Goal: Information Seeking & Learning: Learn about a topic

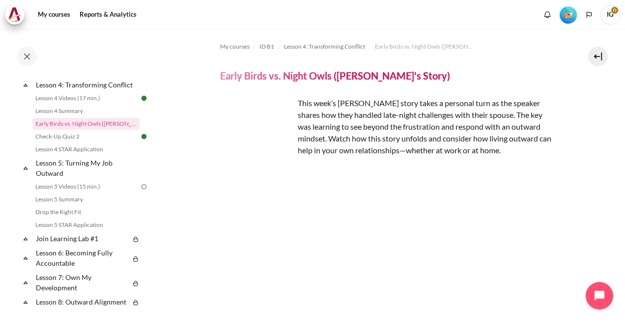
scroll to position [374, 0]
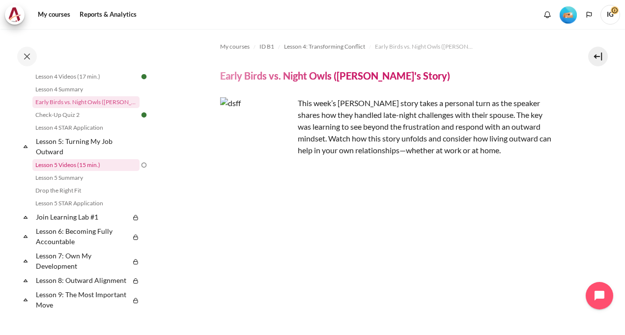
click at [58, 171] on link "Lesson 5 Videos (15 min.)" at bounding box center [85, 165] width 107 height 12
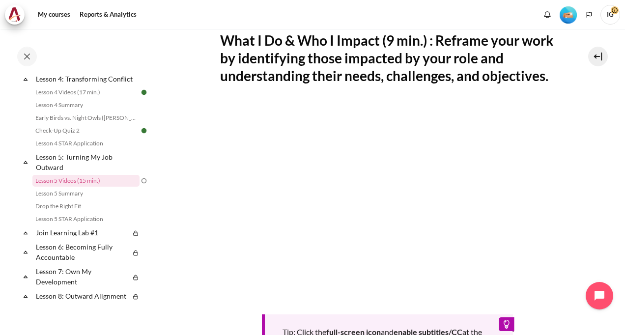
scroll to position [246, 0]
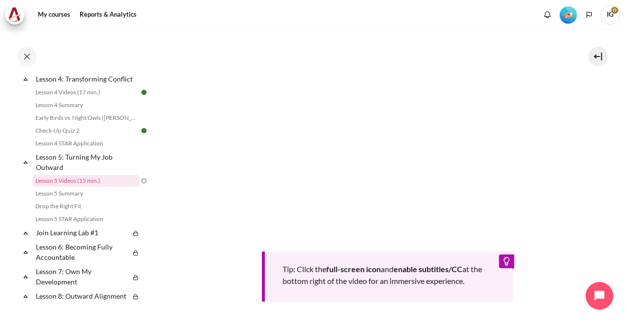
click at [1, 126] on div "Completed 36% 9 / 25 Expand Collapse Welcome! Highlighted" at bounding box center [78, 182] width 157 height 305
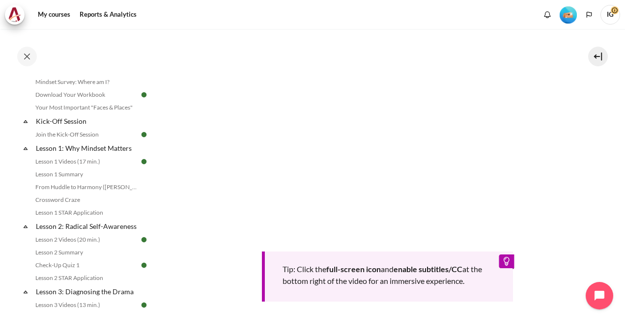
scroll to position [0, 0]
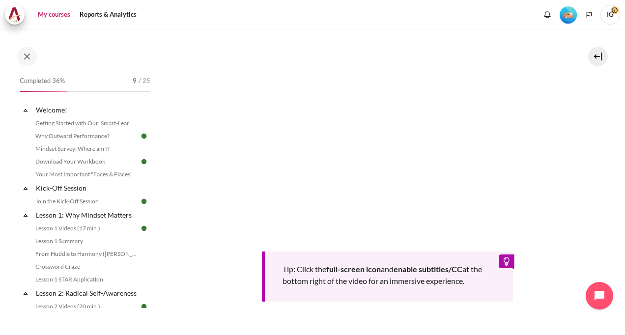
click at [55, 14] on link "My courses" at bounding box center [53, 15] width 39 height 20
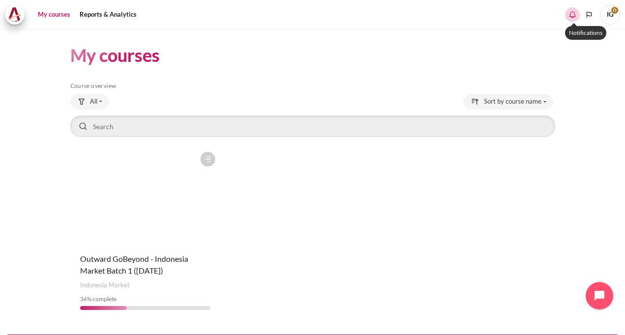
click at [576, 9] on div "0" at bounding box center [573, 14] width 15 height 15
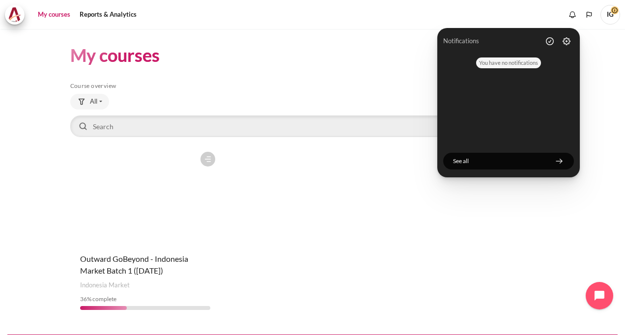
click at [307, 248] on div "Course is starred Actions for course Outward GoBeyond - Indonesia Market Batch …" at bounding box center [312, 232] width 485 height 171
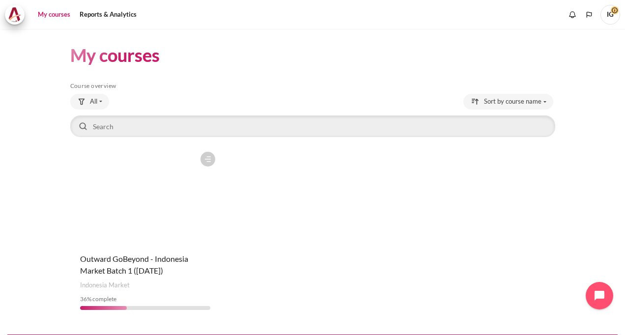
click at [614, 13] on span "IG" at bounding box center [611, 14] width 20 height 8
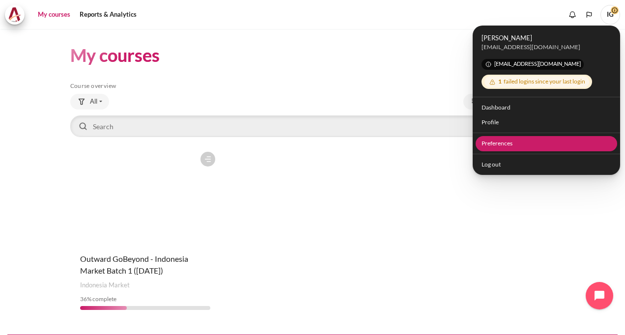
click at [496, 146] on link "Preferences" at bounding box center [547, 143] width 142 height 15
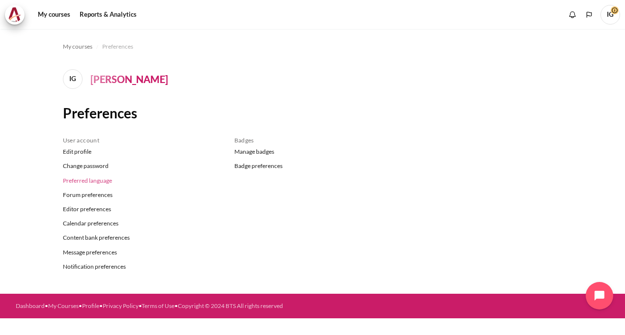
click at [78, 184] on link "Preferred language" at bounding box center [141, 181] width 157 height 14
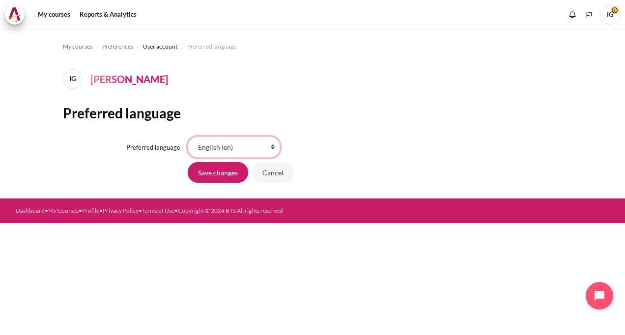
click at [276, 146] on select "Bahasa Indonesia ‎(id)‎ Bahasa Melayu ‎(ms)‎ English ‎(en)‎ Tagalog ‎(tl)‎ ภาษา…" at bounding box center [234, 147] width 92 height 21
click at [188, 137] on select "Bahasa Indonesia ‎(id)‎ Bahasa Melayu ‎(ms)‎ English ‎(en)‎ Tagalog ‎(tl)‎ ภาษา…" at bounding box center [234, 147] width 92 height 21
click at [208, 176] on input "Save changes" at bounding box center [218, 172] width 60 height 21
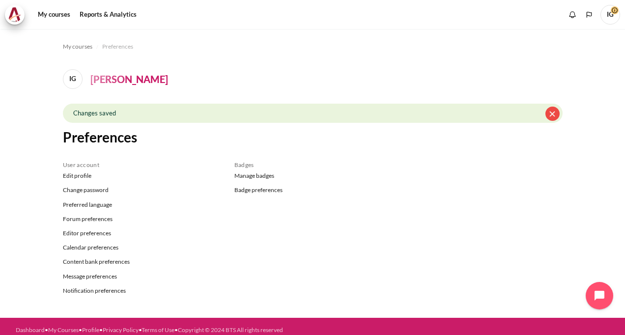
click at [546, 110] on button "Dismiss this notification" at bounding box center [553, 114] width 14 height 14
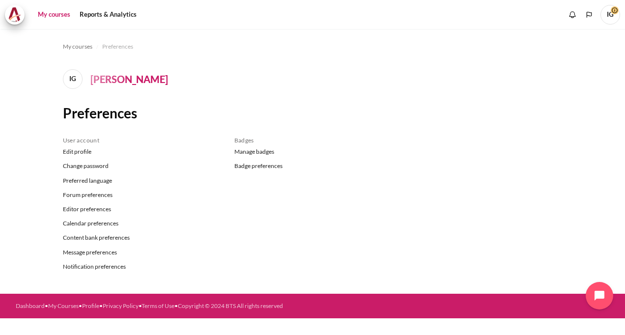
click at [51, 15] on link "My courses" at bounding box center [53, 15] width 39 height 20
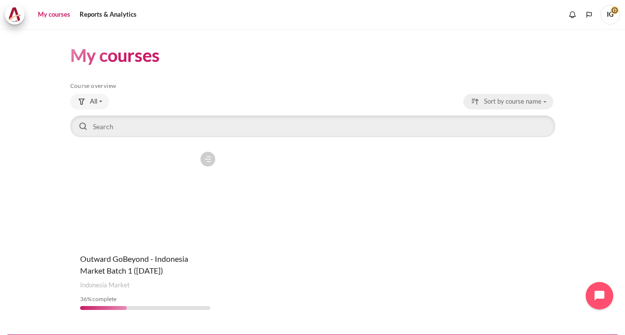
click at [474, 99] on div "Sorting drop-down menu" at bounding box center [476, 102] width 10 height 10
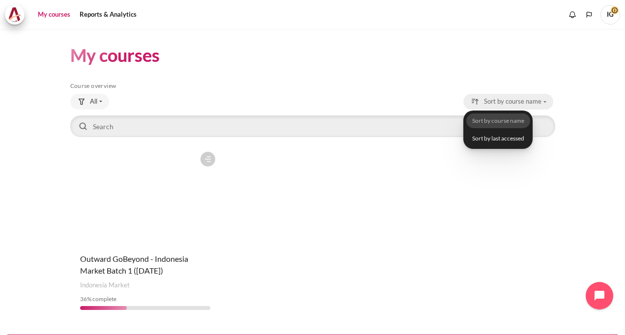
click at [474, 99] on div "Sorting drop-down menu" at bounding box center [476, 102] width 10 height 10
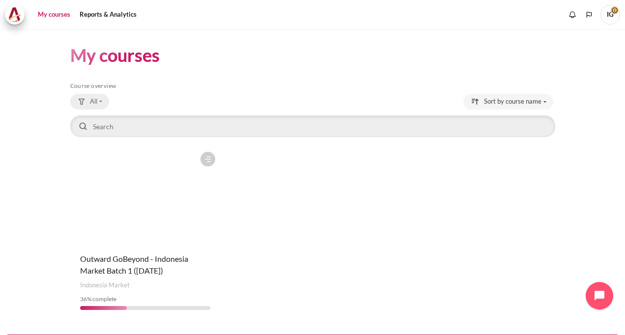
click at [100, 101] on button "All" at bounding box center [89, 102] width 39 height 16
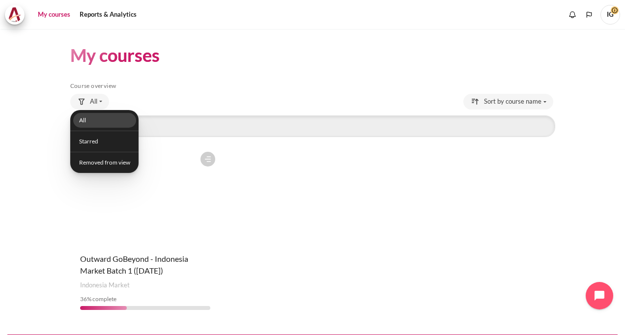
click at [94, 116] on link "All" at bounding box center [104, 120] width 63 height 15
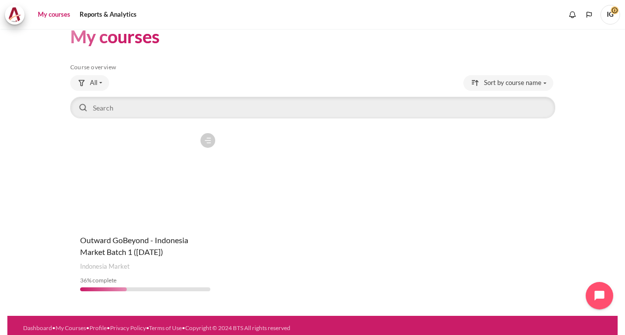
scroll to position [24, 0]
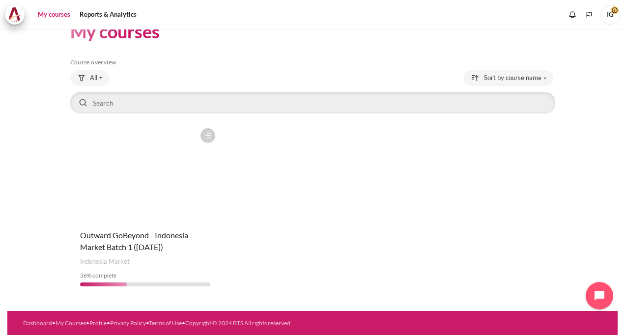
click at [170, 185] on figure "Content" at bounding box center [145, 172] width 150 height 98
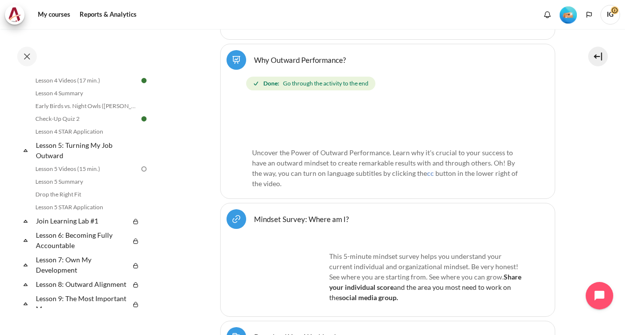
scroll to position [394, 0]
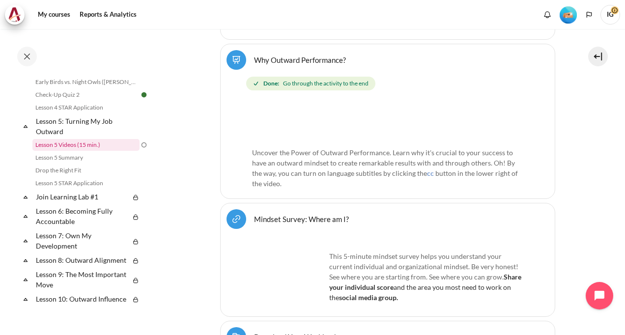
click at [73, 151] on link "Lesson 5 Videos (15 min.)" at bounding box center [85, 145] width 107 height 12
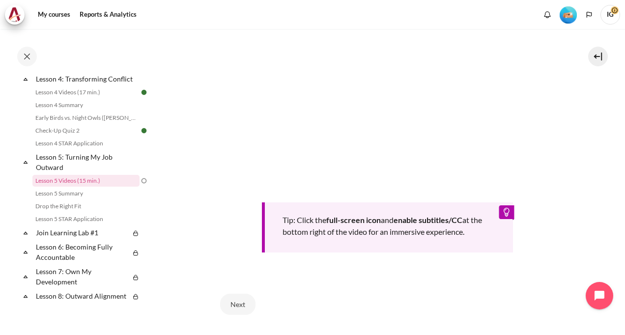
scroll to position [246, 0]
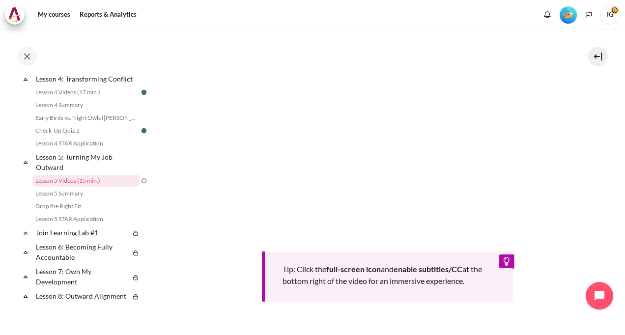
click at [558, 289] on section "My courses ID B1 Lesson 5: Turning My Job Outward Lesson 5 Videos (15 min.) Les…" at bounding box center [387, 107] width 461 height 648
click at [79, 98] on link "Lesson 4 Videos (17 min.)" at bounding box center [85, 93] width 107 height 12
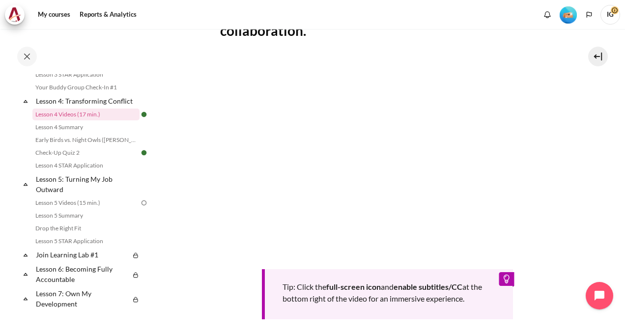
scroll to position [292, 0]
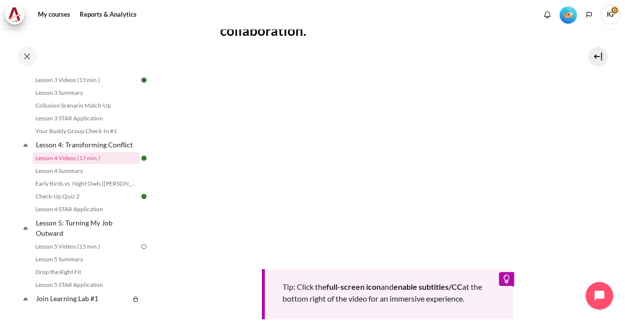
click at [609, 17] on span "IG" at bounding box center [611, 15] width 20 height 20
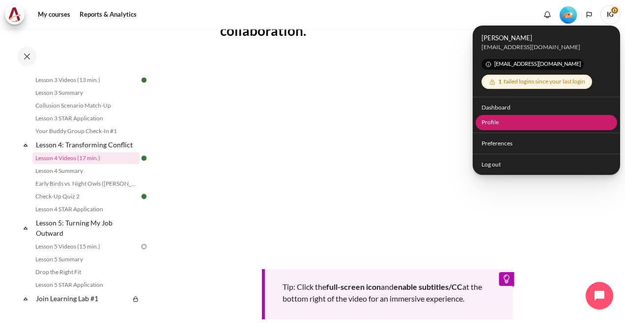
click at [501, 122] on link "Profile" at bounding box center [547, 122] width 142 height 15
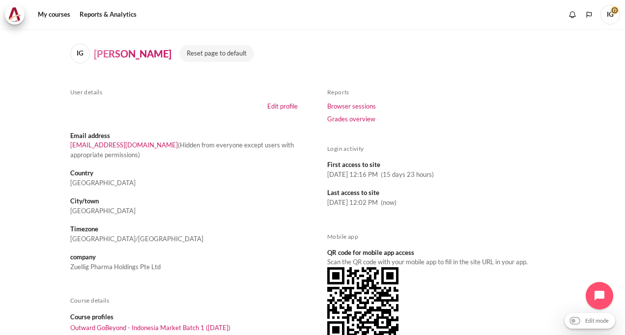
click at [82, 175] on dt "Country" at bounding box center [184, 174] width 228 height 10
click at [277, 109] on link "Edit profile" at bounding box center [283, 106] width 30 height 8
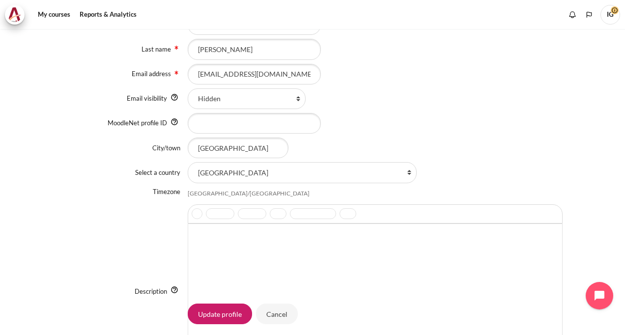
scroll to position [197, 0]
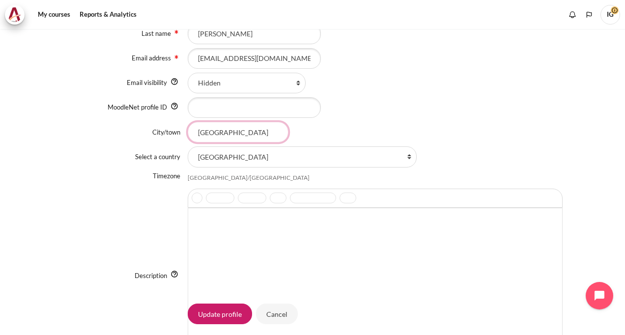
click at [264, 126] on input "[GEOGRAPHIC_DATA]" at bounding box center [238, 132] width 101 height 21
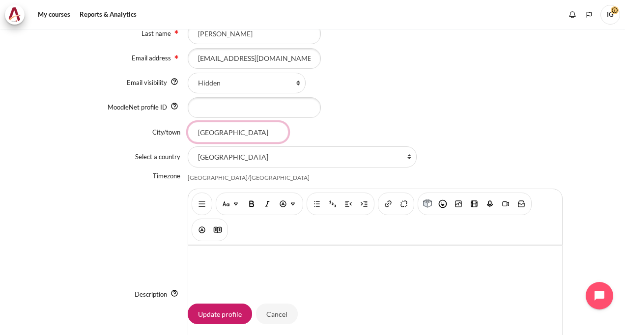
drag, startPoint x: 265, startPoint y: 124, endPoint x: 173, endPoint y: 125, distance: 91.5
click at [173, 125] on div "City/town [GEOGRAPHIC_DATA]" at bounding box center [313, 132] width 500 height 21
type input "[GEOGRAPHIC_DATA]"
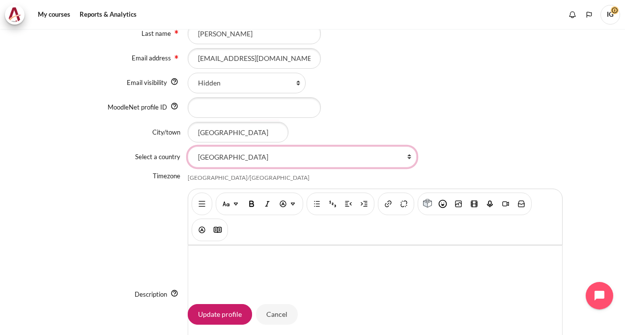
click at [348, 155] on select "Select a country... Afghanistan Åland Islands Albania Algeria American Samoa An…" at bounding box center [302, 157] width 229 height 21
select select "ID"
click at [188, 147] on select "Select a country... Afghanistan Åland Islands Albania Algeria American Samoa An…" at bounding box center [302, 157] width 229 height 21
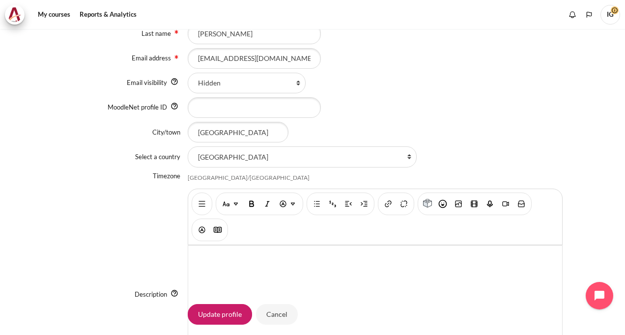
click at [494, 105] on div "Content" at bounding box center [375, 107] width 375 height 21
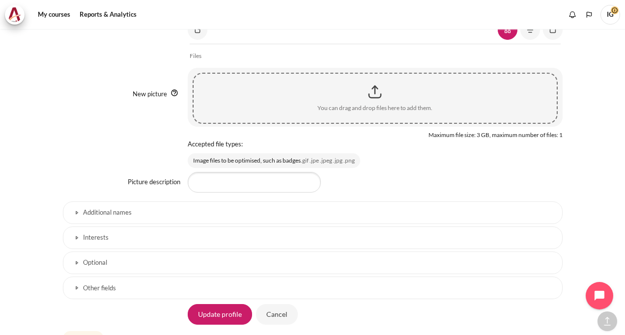
scroll to position [685, 0]
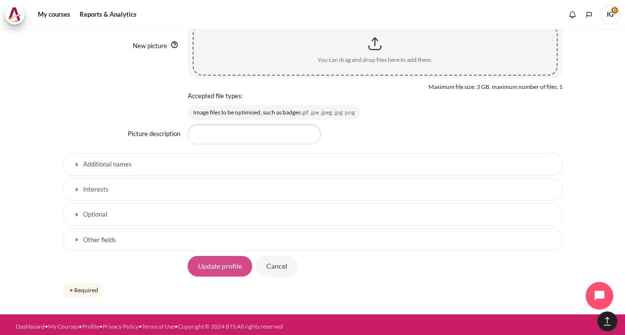
click at [229, 265] on input "Update profile" at bounding box center [220, 266] width 64 height 21
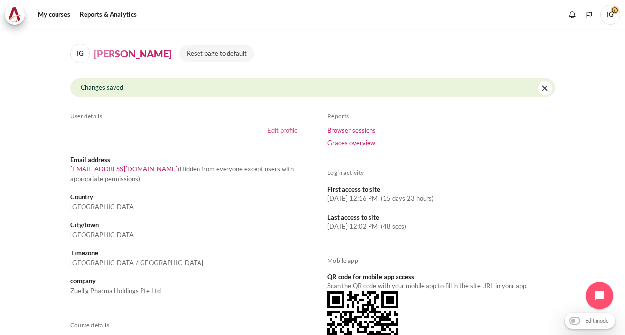
click at [280, 128] on link "Edit profile" at bounding box center [283, 130] width 30 height 8
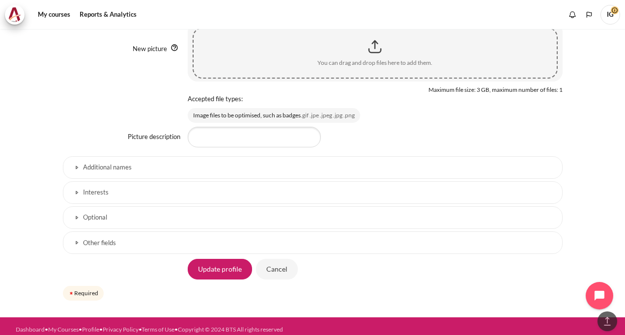
scroll to position [685, 0]
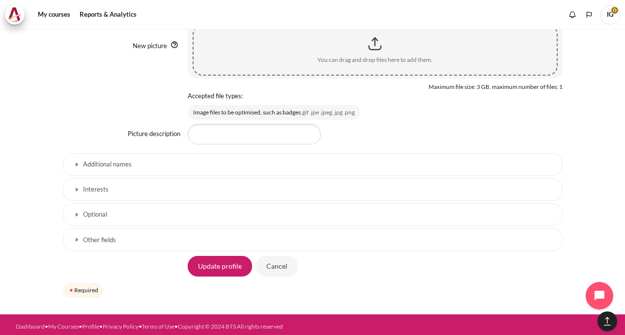
click at [75, 189] on link "Interests" at bounding box center [313, 190] width 500 height 23
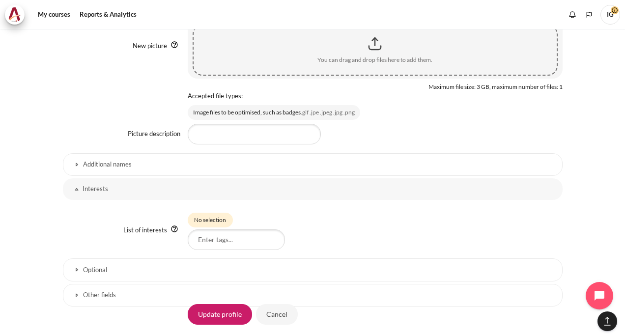
click at [75, 189] on link "Interests" at bounding box center [313, 190] width 500 height 22
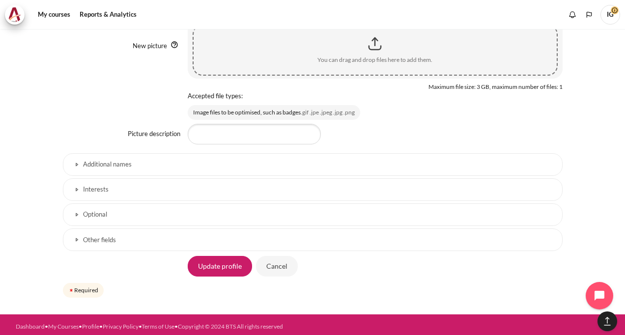
click at [78, 214] on link "Optional" at bounding box center [313, 215] width 500 height 23
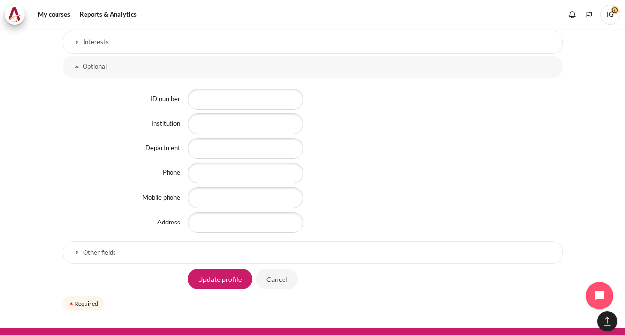
click at [74, 65] on link "Optional" at bounding box center [313, 67] width 500 height 22
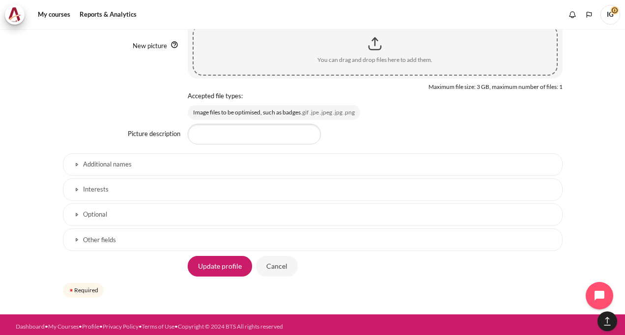
click at [78, 238] on link "Other fields" at bounding box center [313, 240] width 500 height 23
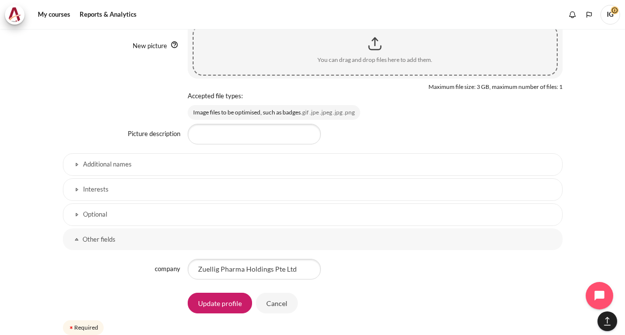
click at [78, 238] on link "Other fields" at bounding box center [313, 240] width 500 height 22
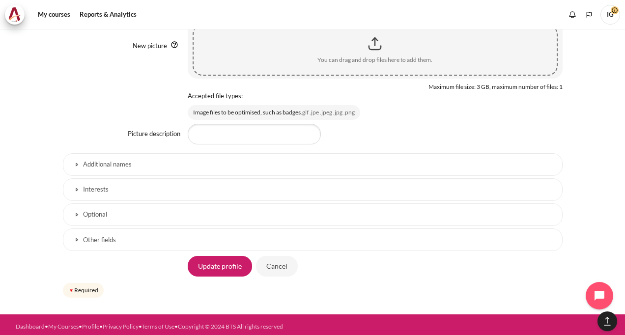
click at [80, 161] on link "Additional names" at bounding box center [313, 164] width 500 height 23
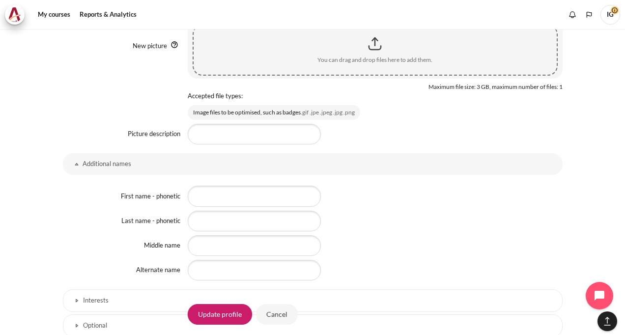
click at [80, 161] on link "Additional names" at bounding box center [313, 164] width 500 height 22
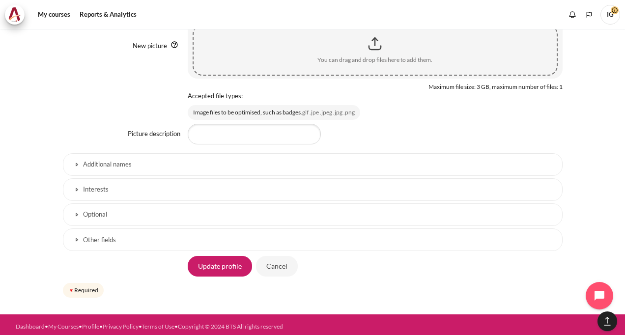
scroll to position [389, 0]
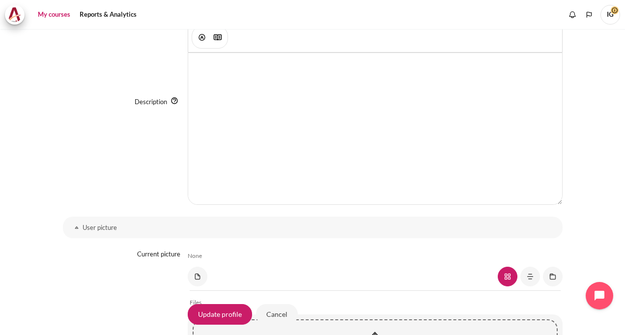
click at [47, 13] on link "My courses" at bounding box center [53, 15] width 39 height 20
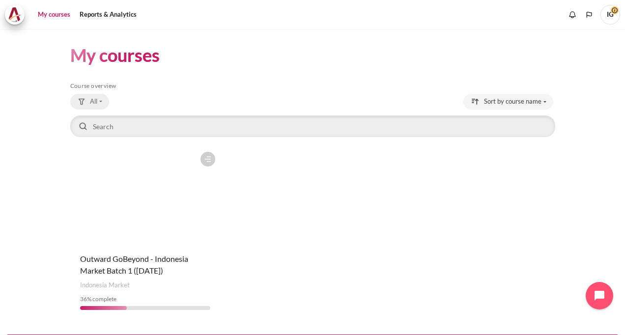
click at [103, 103] on button "All" at bounding box center [89, 102] width 39 height 16
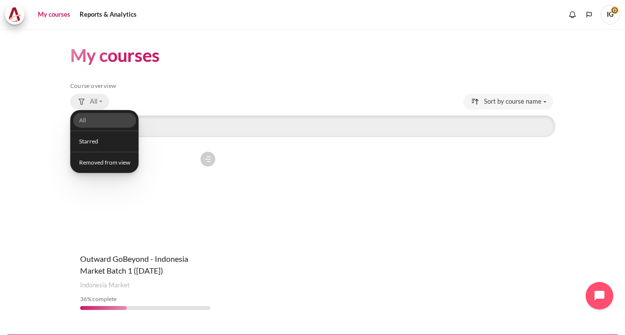
click at [103, 103] on button "All" at bounding box center [89, 102] width 39 height 16
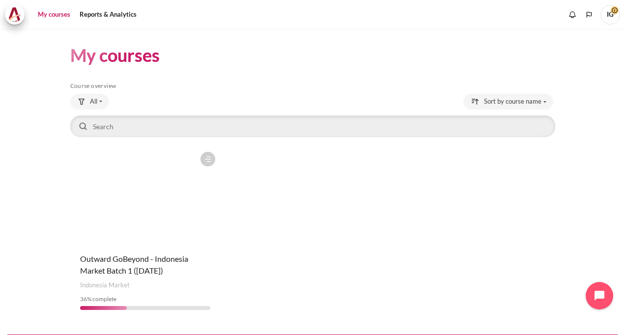
click at [612, 12] on span "IG" at bounding box center [611, 14] width 20 height 8
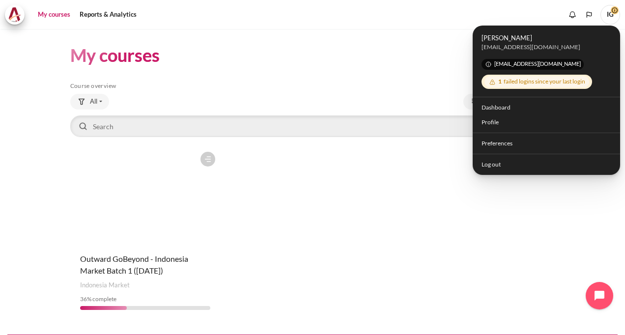
click at [527, 82] on div "1 failed logins since your last login" at bounding box center [537, 81] width 105 height 11
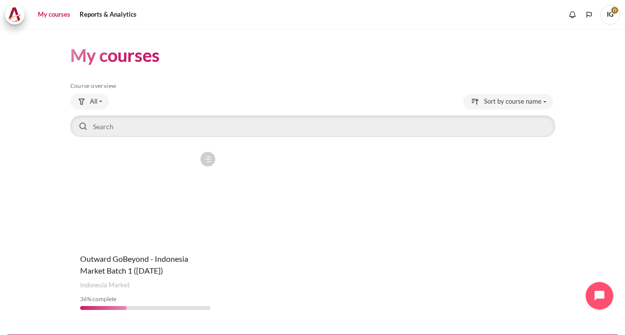
click at [616, 13] on span "IG" at bounding box center [611, 14] width 20 height 8
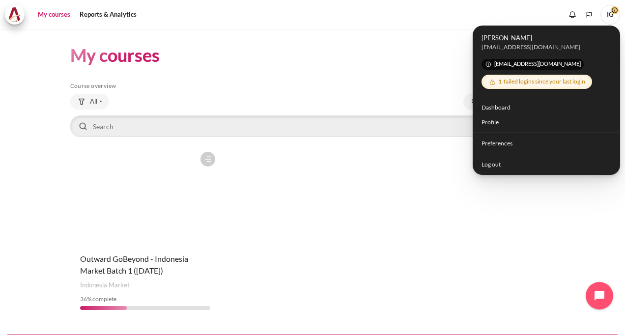
click at [377, 194] on div "Course is starred Actions for course Outward GoBeyond - Indonesia Market Batch …" at bounding box center [312, 232] width 485 height 171
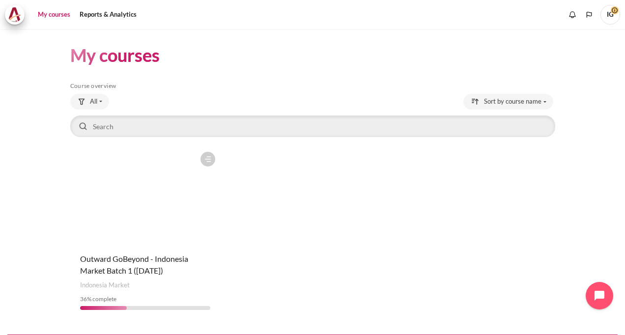
click at [609, 12] on span "IG" at bounding box center [611, 15] width 20 height 20
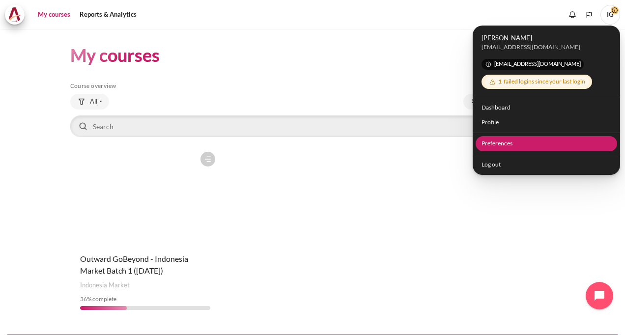
click at [491, 146] on link "Preferences" at bounding box center [547, 143] width 142 height 15
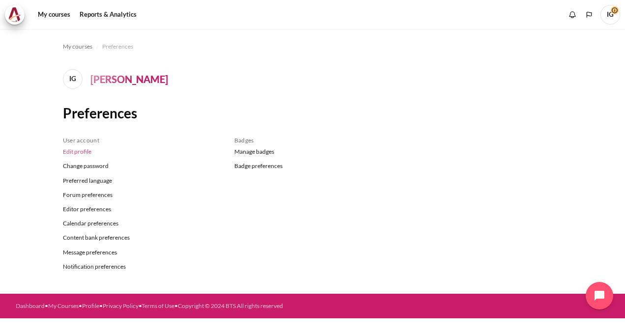
click at [73, 151] on link "Edit profile" at bounding box center [141, 152] width 157 height 14
click at [101, 179] on link "Preferred language" at bounding box center [141, 181] width 157 height 14
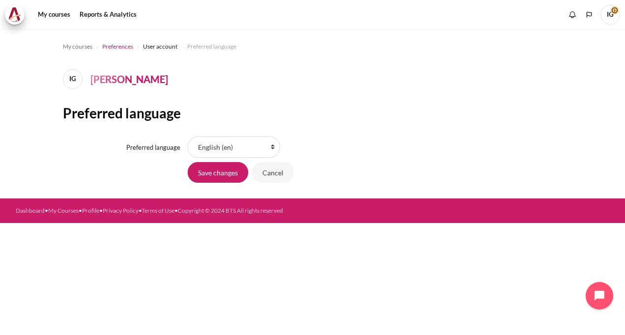
click at [118, 42] on span "Preferences" at bounding box center [117, 46] width 31 height 9
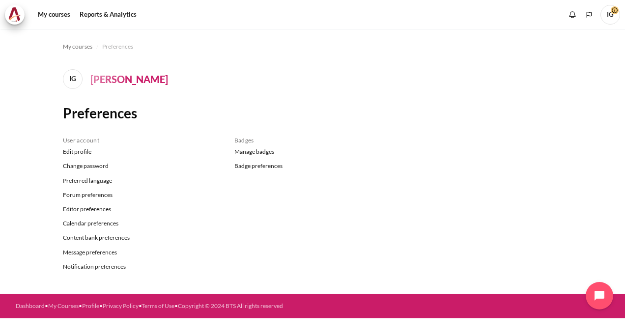
click at [609, 14] on span "IG" at bounding box center [611, 15] width 20 height 20
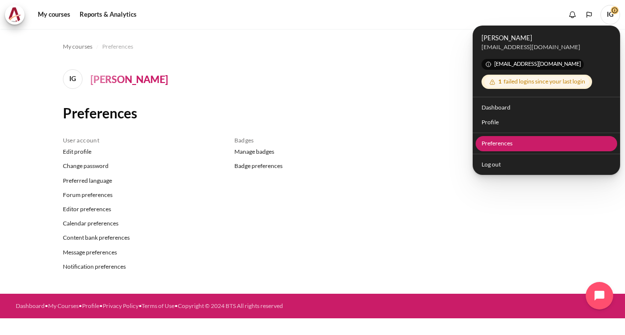
click at [516, 144] on link "Preferences" at bounding box center [547, 143] width 142 height 15
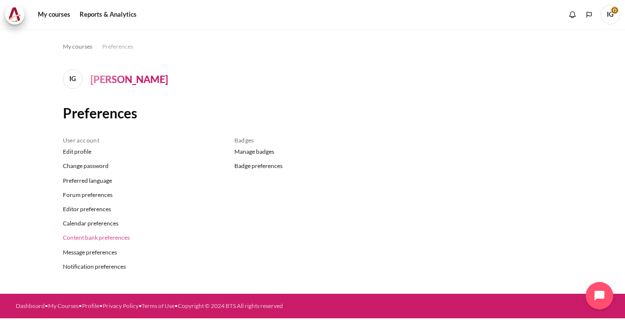
click at [125, 238] on link "Content bank preferences" at bounding box center [141, 238] width 157 height 14
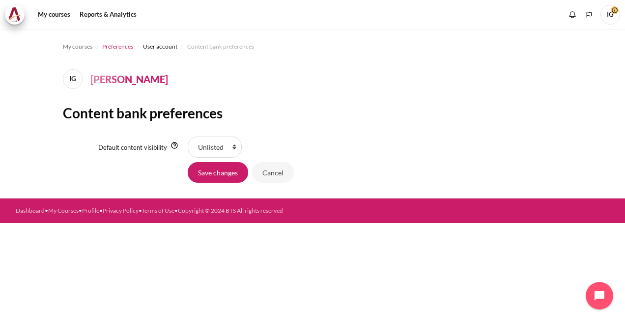
click at [115, 45] on span "Preferences" at bounding box center [117, 46] width 31 height 9
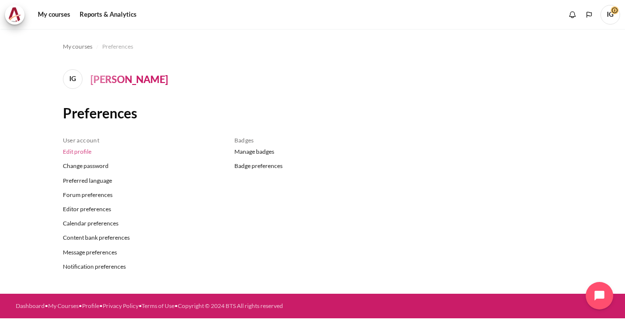
click at [84, 150] on link "Edit profile" at bounding box center [141, 152] width 157 height 14
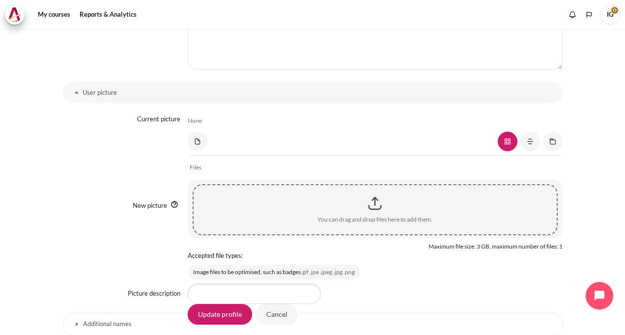
scroll to position [685, 0]
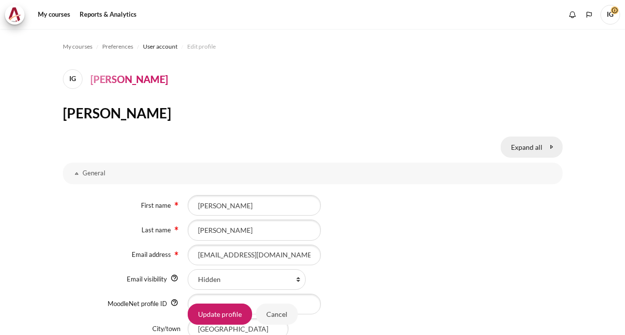
click at [538, 143] on link "Collapse all Expand all" at bounding box center [532, 147] width 62 height 21
click at [545, 148] on link "Collapse all Expand all" at bounding box center [530, 147] width 66 height 21
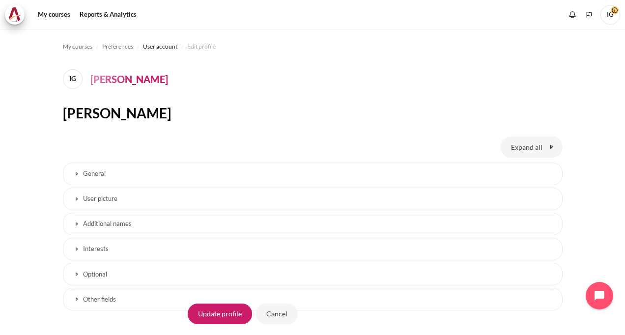
scroll to position [49, 0]
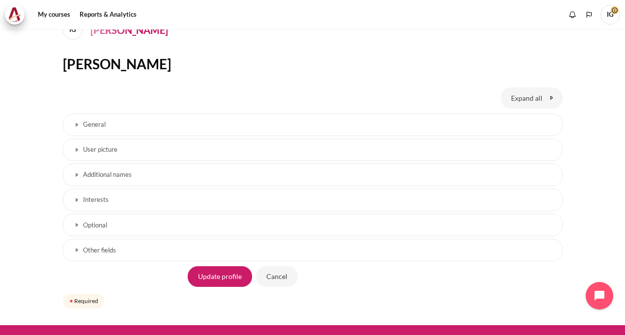
click at [76, 126] on link "General" at bounding box center [313, 125] width 500 height 23
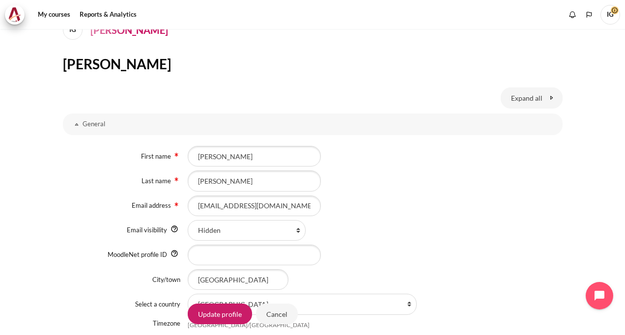
click at [76, 126] on link "General" at bounding box center [313, 125] width 500 height 22
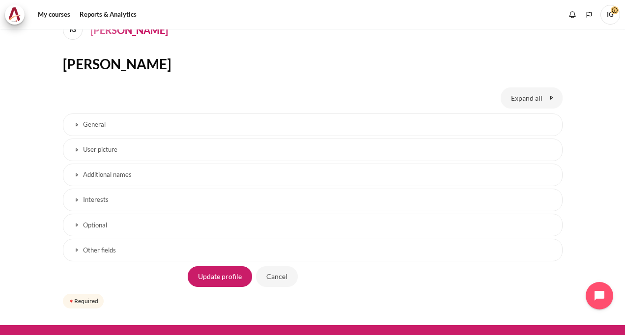
click at [72, 149] on link "User picture" at bounding box center [313, 150] width 500 height 23
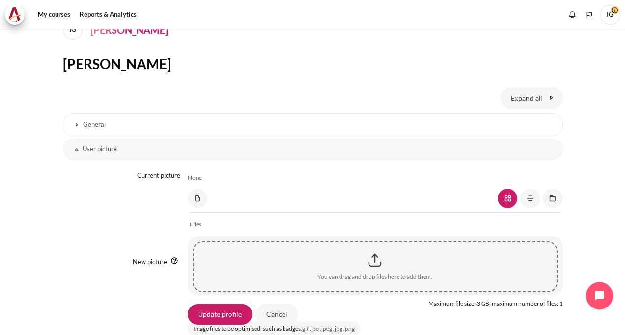
click at [72, 149] on link "User picture" at bounding box center [313, 150] width 500 height 22
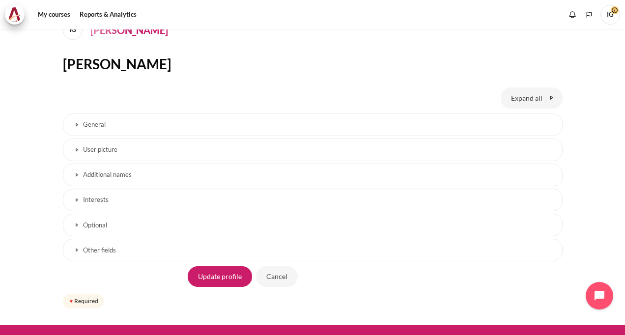
click at [76, 200] on link "Interests" at bounding box center [313, 200] width 500 height 23
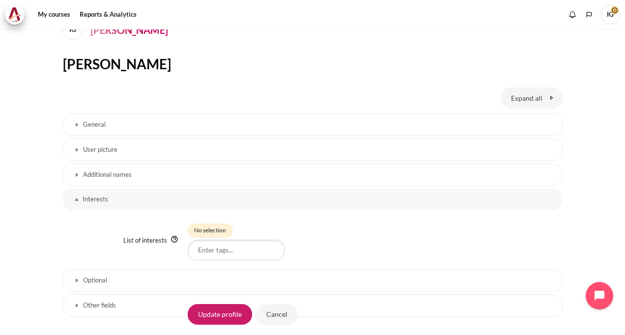
click at [76, 200] on link "Interests" at bounding box center [313, 200] width 500 height 22
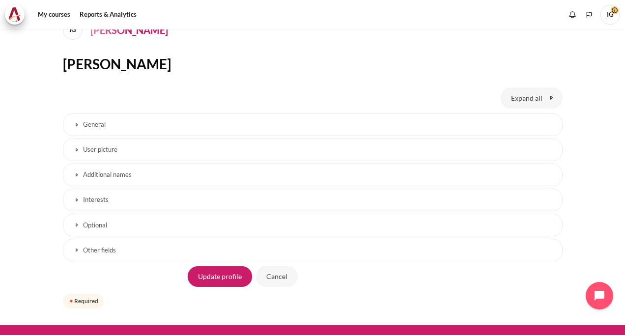
click at [76, 226] on link "Optional" at bounding box center [313, 225] width 500 height 23
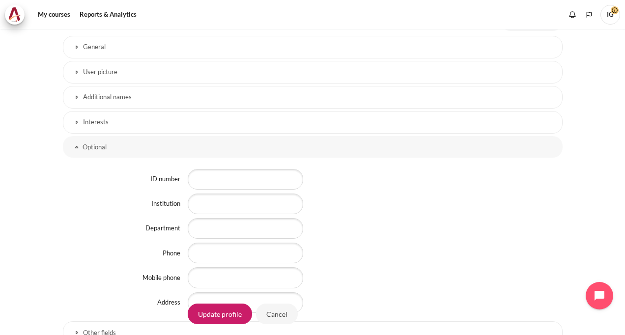
scroll to position [148, 0]
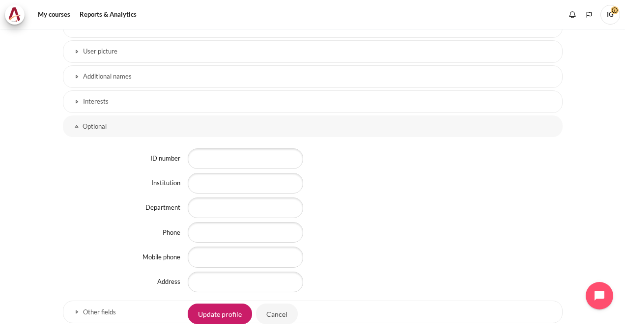
click at [75, 124] on link "Optional" at bounding box center [313, 127] width 500 height 22
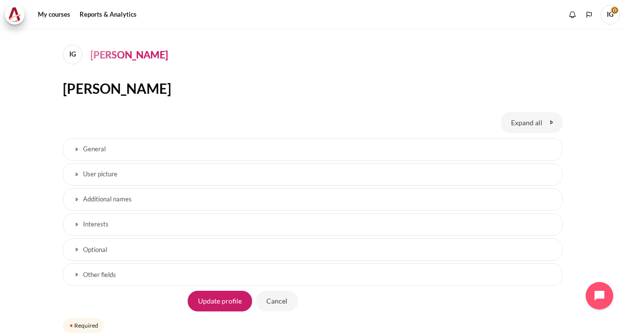
scroll to position [0, 0]
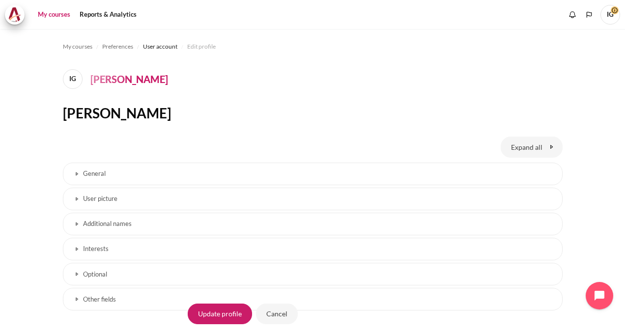
click at [64, 16] on link "My courses" at bounding box center [53, 15] width 39 height 20
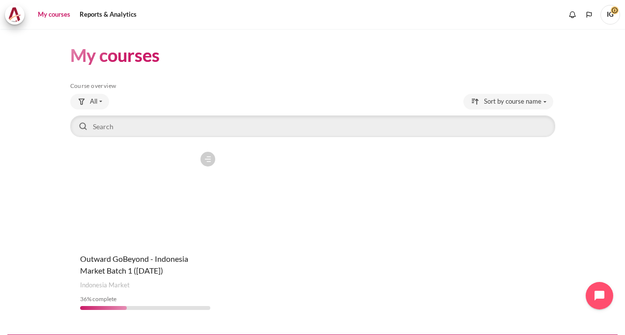
click at [164, 197] on figure "Content" at bounding box center [145, 196] width 150 height 98
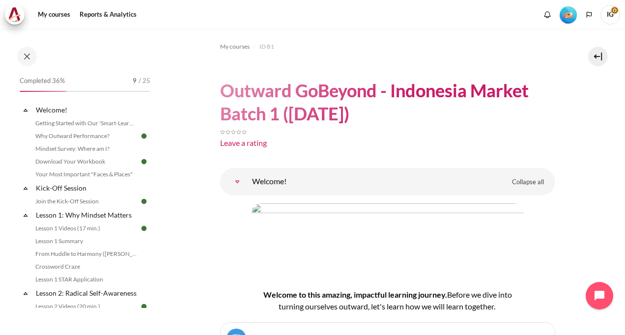
drag, startPoint x: 149, startPoint y: 97, endPoint x: 151, endPoint y: 134, distance: 36.9
click at [151, 134] on div "Completed 36% 9 / 25 Expand Collapse Welcome! Highlighted" at bounding box center [85, 191] width 141 height 234
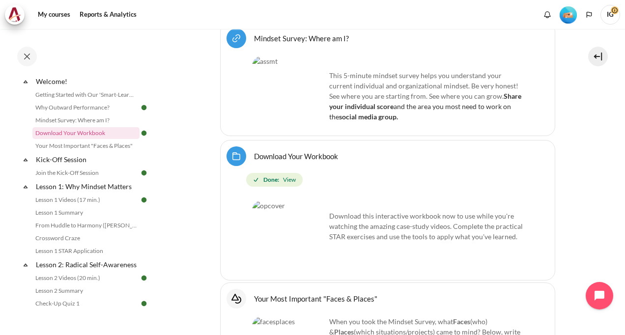
scroll to position [344, 0]
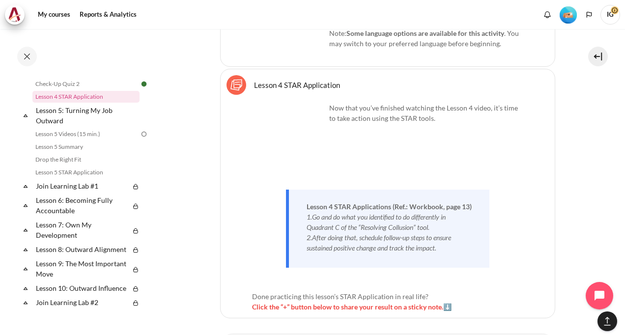
scroll to position [4839, 0]
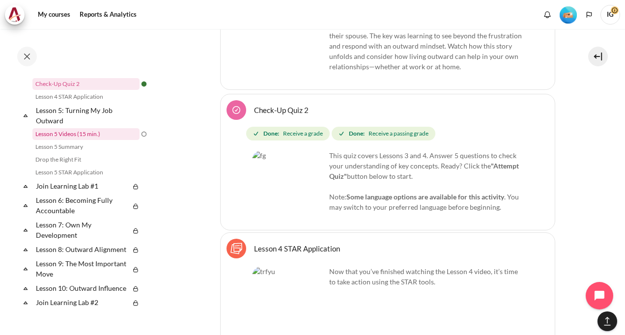
click at [87, 140] on link "Lesson 5 Videos (15 min.)" at bounding box center [85, 134] width 107 height 12
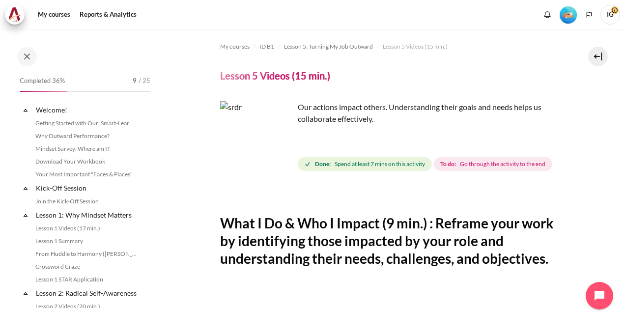
scroll to position [358, 0]
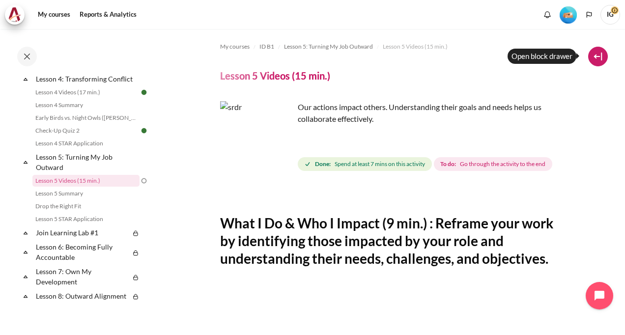
click at [597, 54] on button at bounding box center [599, 57] width 20 height 20
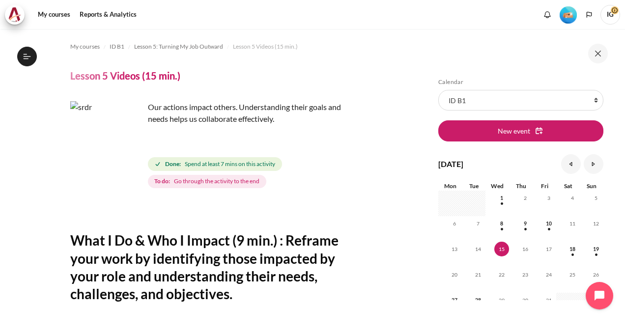
click at [596, 49] on button at bounding box center [599, 54] width 20 height 20
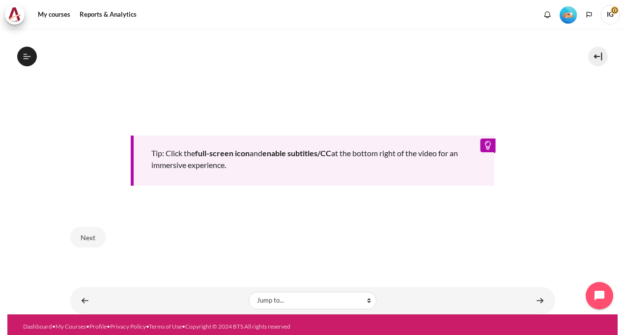
scroll to position [447, 0]
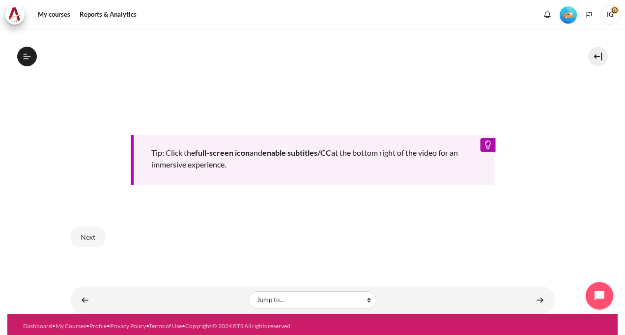
click at [482, 143] on div "Tip: Click the full-screen icon and enable subtitles/CC at the bottom right of …" at bounding box center [313, 160] width 364 height 50
click at [83, 231] on button "Next" at bounding box center [87, 237] width 35 height 21
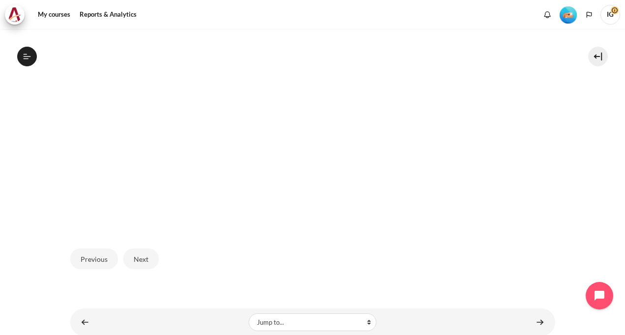
scroll to position [295, 0]
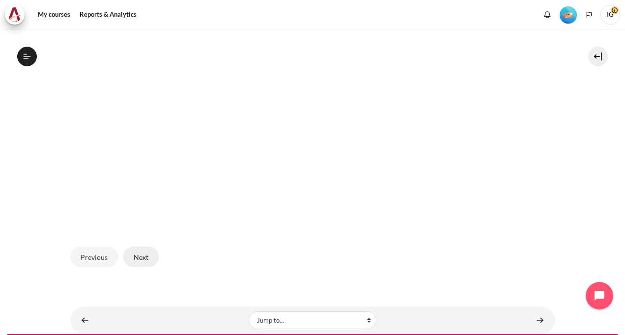
click at [143, 253] on button "Next" at bounding box center [140, 257] width 35 height 21
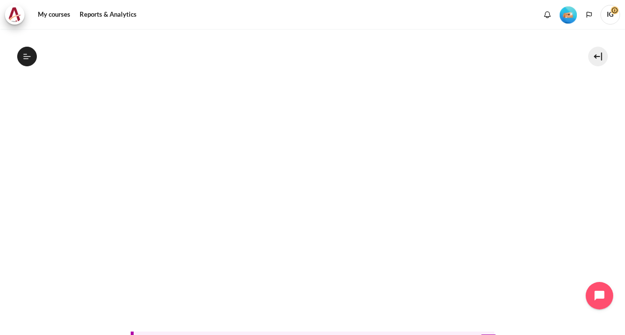
scroll to position [429, 0]
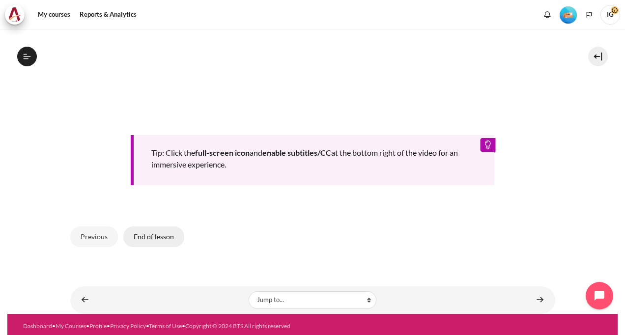
click at [149, 236] on button "End of lesson" at bounding box center [153, 237] width 61 height 21
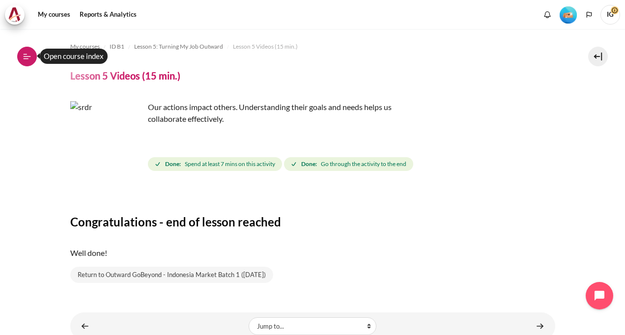
click at [30, 60] on icon at bounding box center [27, 56] width 9 height 9
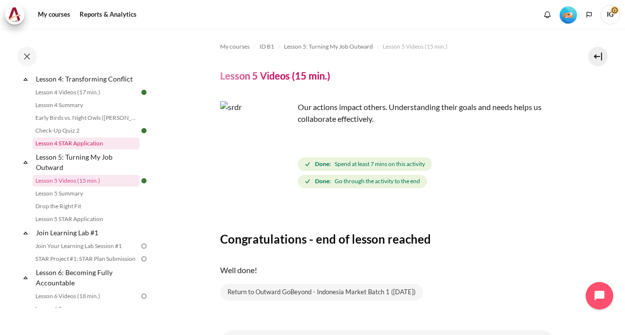
click at [86, 149] on link "Lesson 4 STAR Application" at bounding box center [85, 144] width 107 height 12
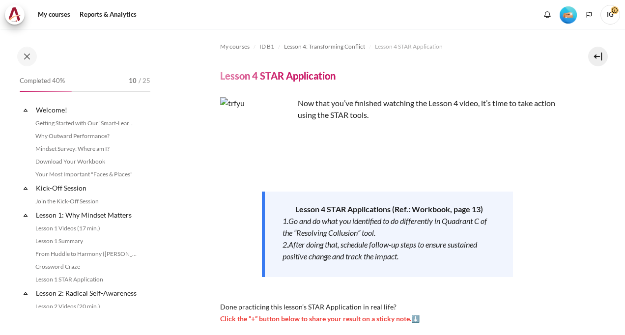
scroll to position [321, 0]
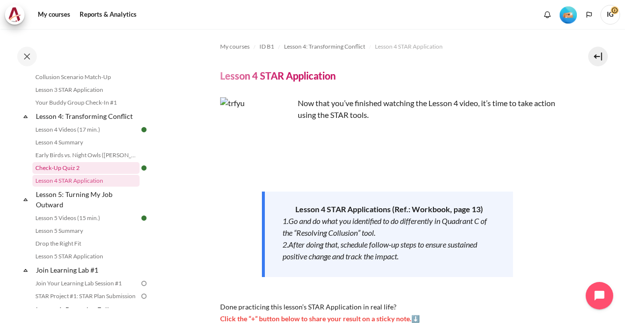
click at [61, 174] on link "Check-Up Quiz 2" at bounding box center [85, 168] width 107 height 12
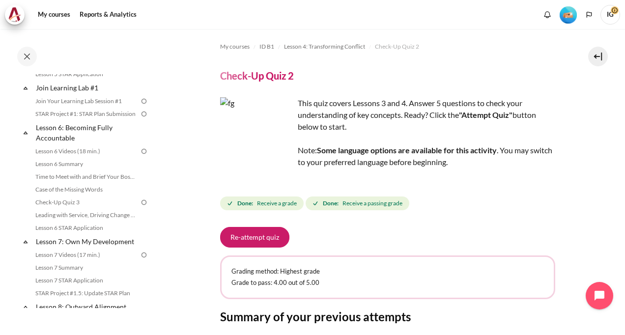
scroll to position [521, 0]
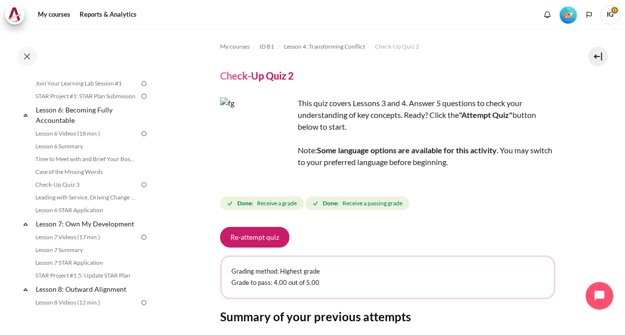
drag, startPoint x: 149, startPoint y: 194, endPoint x: 148, endPoint y: 184, distance: 10.4
click at [148, 184] on div "Completed 40% 10 / 25 Expand Collapse Welcome! Highlighted" at bounding box center [85, 191] width 141 height 234
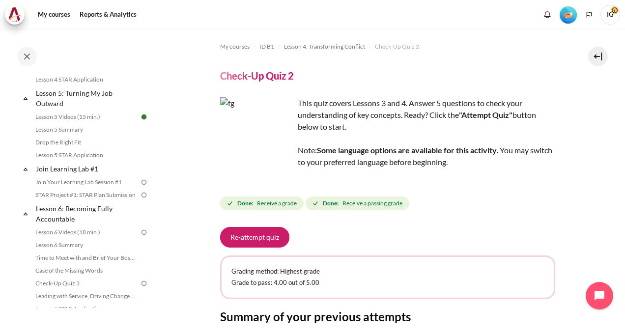
scroll to position [418, 0]
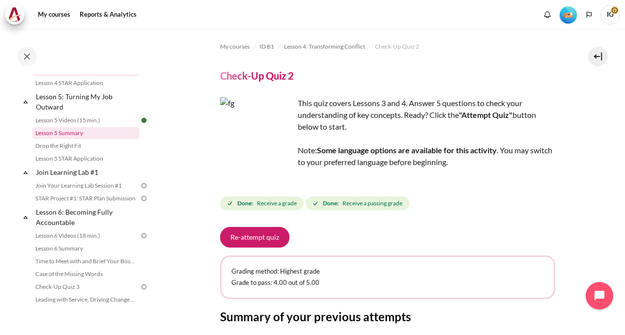
click at [50, 139] on link "Lesson 5 Summary" at bounding box center [85, 133] width 107 height 12
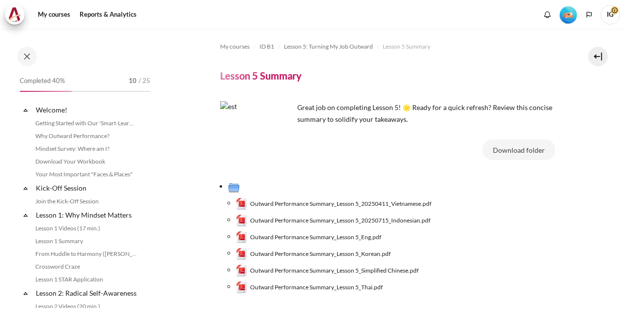
scroll to position [371, 0]
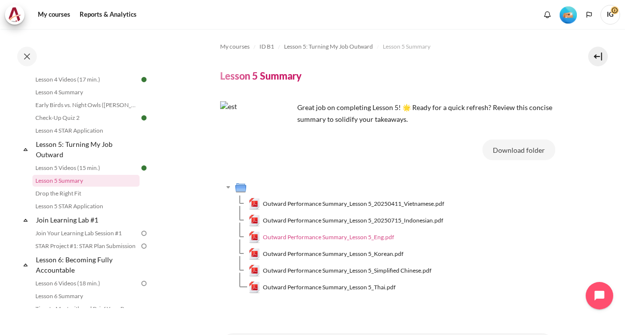
click at [386, 238] on span "Outward Performance Summary_Lesson 5_Eng.pdf" at bounding box center [328, 237] width 131 height 9
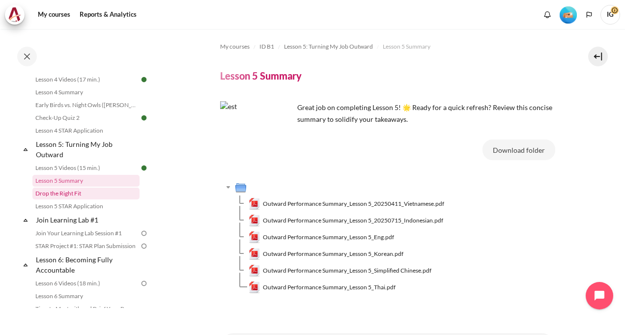
click at [52, 200] on link "Drop the Right Fit" at bounding box center [85, 194] width 107 height 12
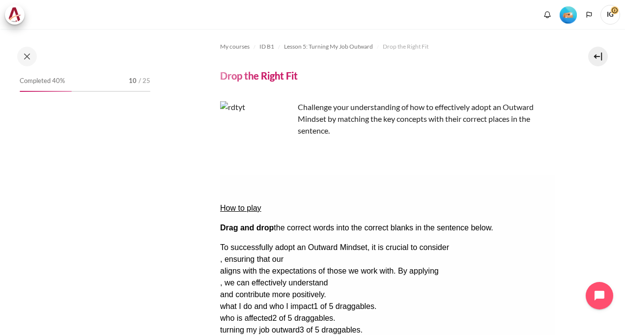
scroll to position [384, 0]
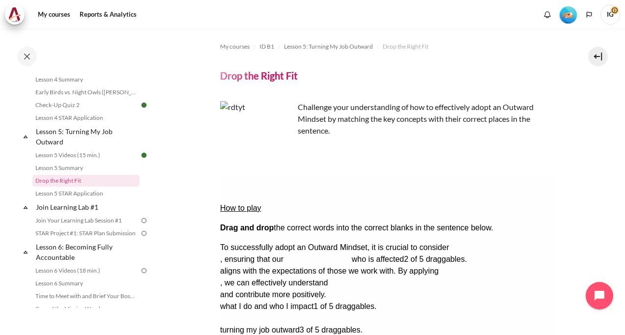
drag, startPoint x: 370, startPoint y: 276, endPoint x: 501, endPoint y: 211, distance: 146.5
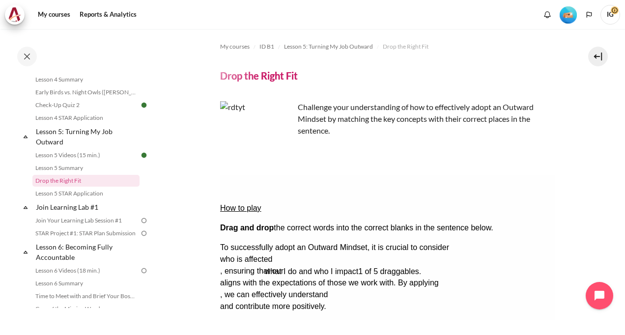
drag, startPoint x: 293, startPoint y: 279, endPoint x: 337, endPoint y: 232, distance: 64.7
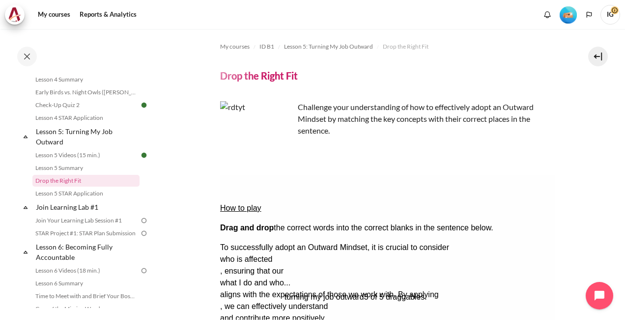
drag, startPoint x: 277, startPoint y: 282, endPoint x: 341, endPoint y: 249, distance: 72.1
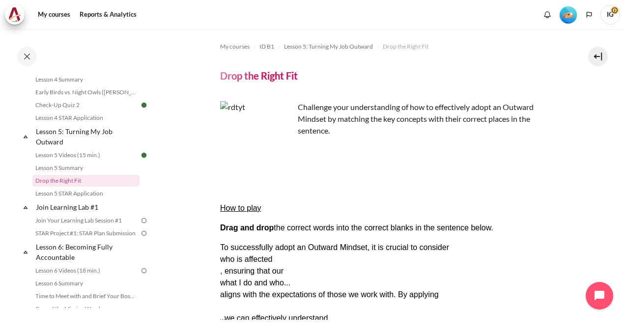
drag, startPoint x: 328, startPoint y: 239, endPoint x: 267, endPoint y: 251, distance: 63.1
drag, startPoint x: 378, startPoint y: 278, endPoint x: 324, endPoint y: 247, distance: 62.6
drag, startPoint x: 275, startPoint y: 280, endPoint x: 269, endPoint y: 263, distance: 18.7
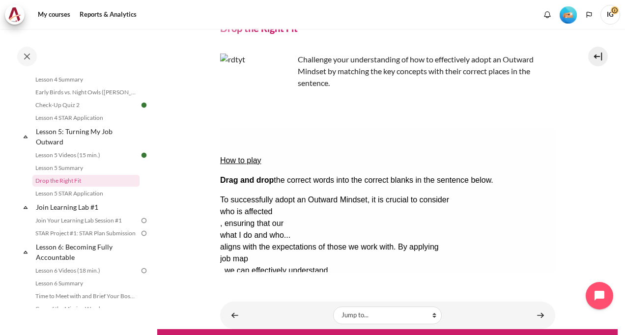
scroll to position [49, 0]
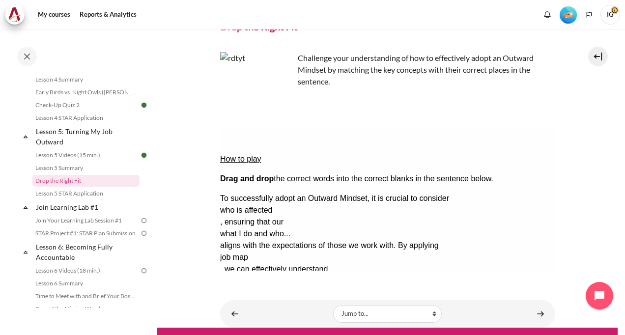
click at [246, 312] on button "Check Check the answers. The responses will be marked as correct, incorrect, or…" at bounding box center [233, 317] width 27 height 10
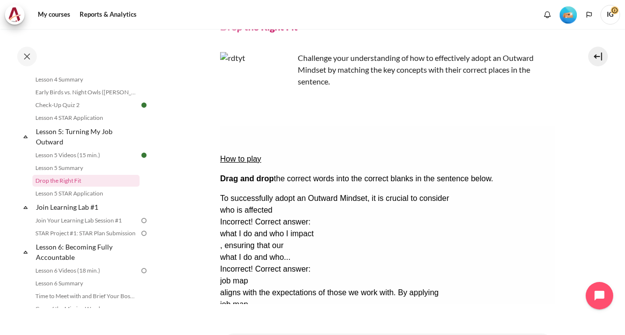
scroll to position [98, 0]
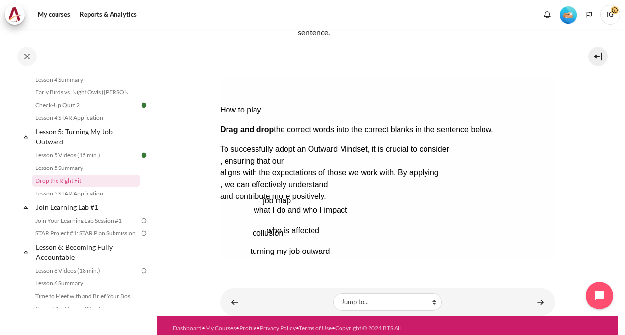
scroll to position [92, 0]
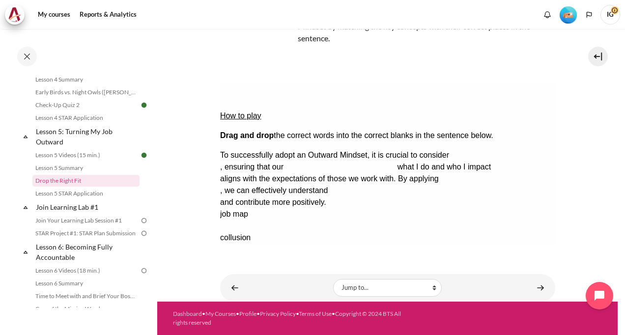
drag, startPoint x: 302, startPoint y: 184, endPoint x: 479, endPoint y: 123, distance: 187.1
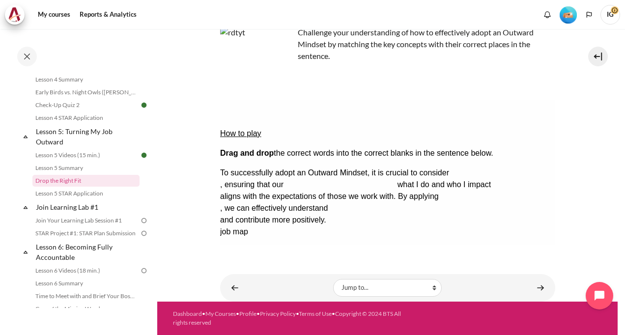
scroll to position [75, 0]
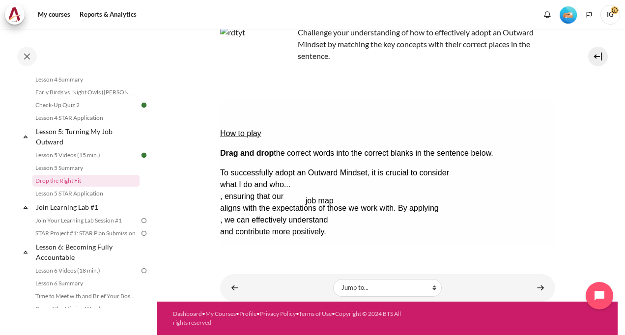
drag, startPoint x: 239, startPoint y: 203, endPoint x: 325, endPoint y: 159, distance: 95.4
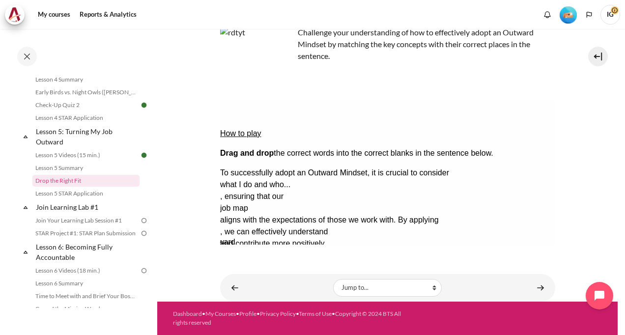
drag, startPoint x: 395, startPoint y: 204, endPoint x: 330, endPoint y: 166, distance: 74.9
drag, startPoint x: 313, startPoint y: 209, endPoint x: 264, endPoint y: 193, distance: 51.9
drag, startPoint x: 257, startPoint y: 204, endPoint x: 253, endPoint y: 183, distance: 20.9
click at [246, 286] on button "Check Check the answers. The responses will be marked as correct, incorrect, or…" at bounding box center [233, 291] width 27 height 10
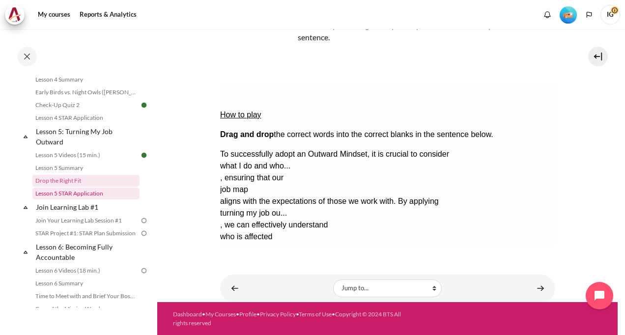
click at [55, 200] on link "Lesson 5 STAR Application" at bounding box center [85, 194] width 107 height 12
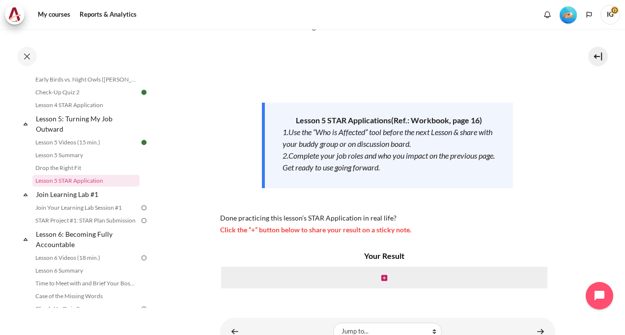
scroll to position [98, 0]
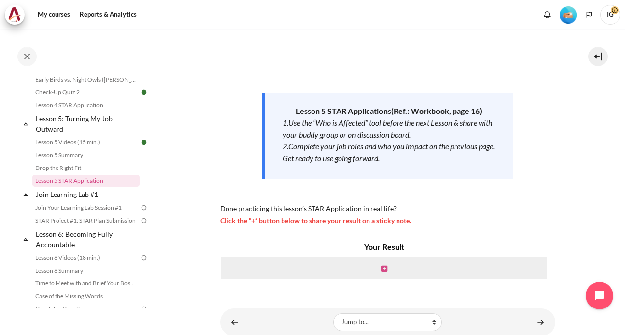
click at [382, 270] on icon "Content" at bounding box center [385, 269] width 6 height 7
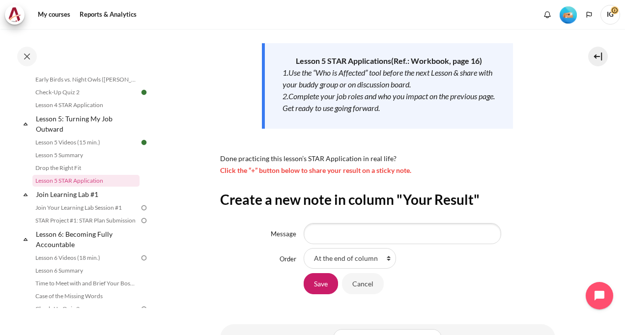
scroll to position [98, 0]
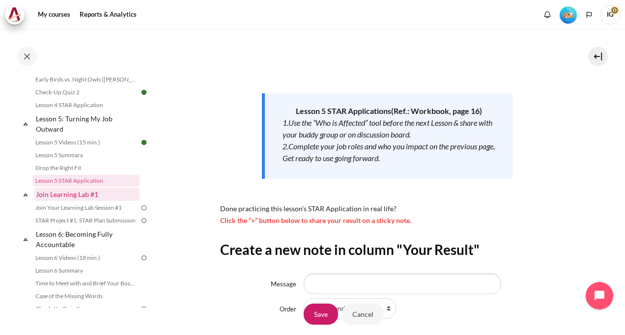
click at [69, 201] on link "Join Learning Lab #1" at bounding box center [86, 194] width 105 height 13
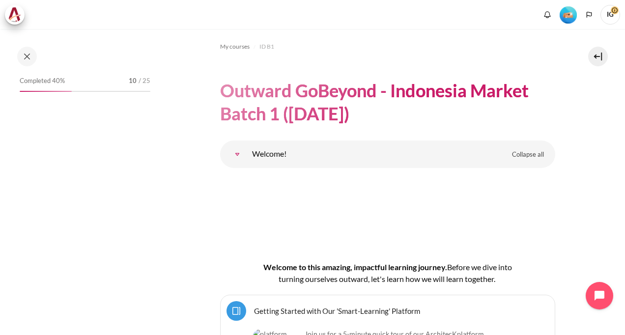
scroll to position [5997, 0]
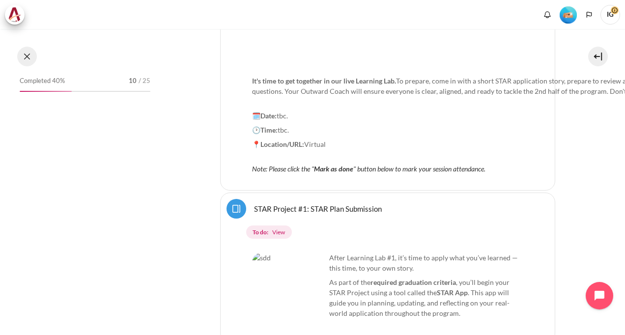
click at [26, 55] on button at bounding box center [27, 57] width 20 height 20
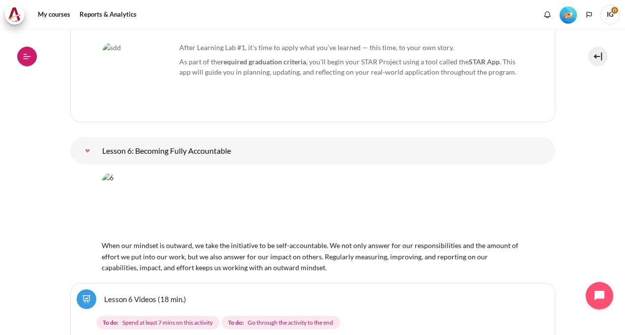
click at [26, 55] on icon at bounding box center [27, 56] width 9 height 9
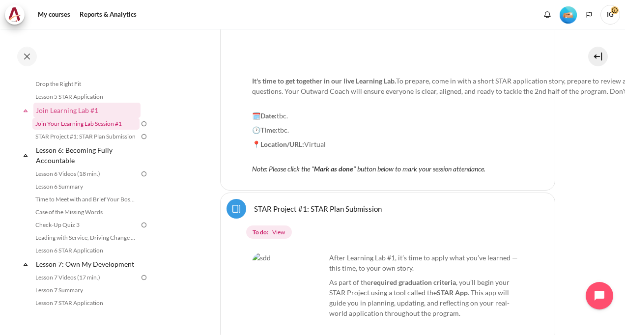
click at [83, 130] on link "Join Your Learning Lab Session #1" at bounding box center [85, 124] width 107 height 12
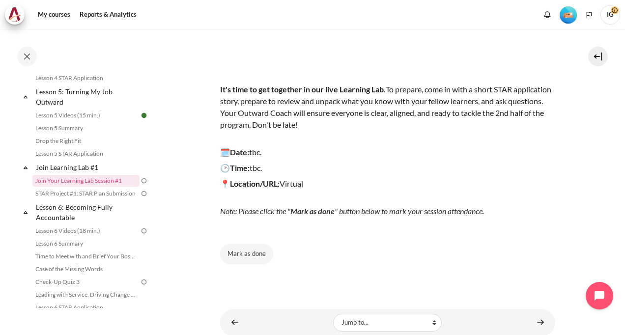
scroll to position [117, 0]
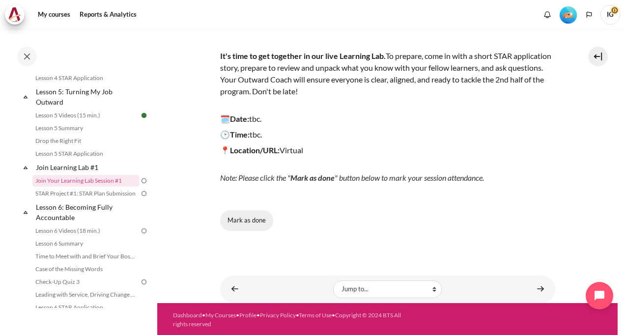
click at [253, 217] on button "Mark as done" at bounding box center [246, 220] width 53 height 21
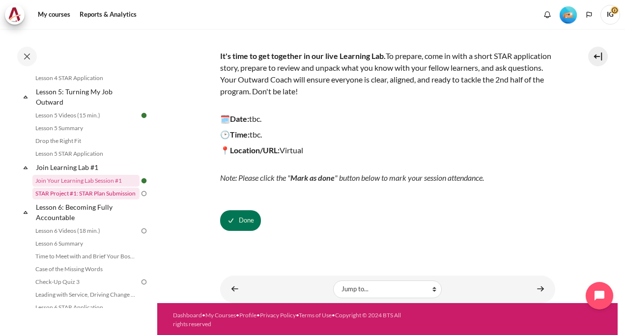
click at [73, 200] on link "STAR Project #1: STAR Plan Submission" at bounding box center [85, 194] width 107 height 12
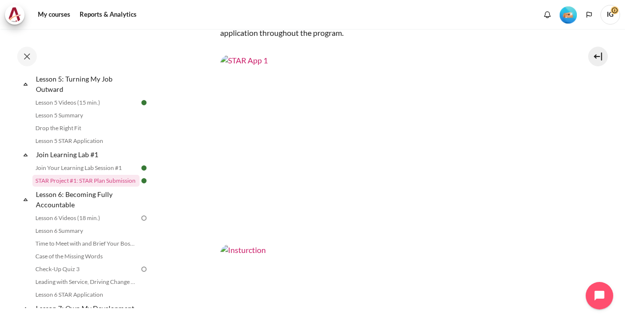
scroll to position [152, 0]
